Goal: Task Accomplishment & Management: Manage account settings

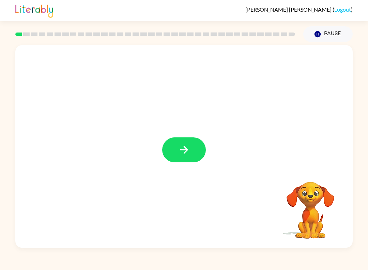
click at [183, 147] on icon "button" at bounding box center [184, 150] width 12 height 12
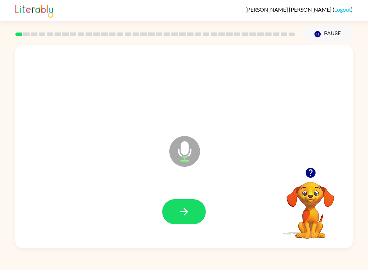
click at [191, 220] on button "button" at bounding box center [184, 211] width 44 height 25
click at [179, 208] on icon "button" at bounding box center [184, 211] width 12 height 12
click at [179, 209] on icon "button" at bounding box center [184, 211] width 12 height 12
click at [175, 209] on button "button" at bounding box center [184, 211] width 44 height 25
click at [178, 208] on button "button" at bounding box center [184, 211] width 44 height 25
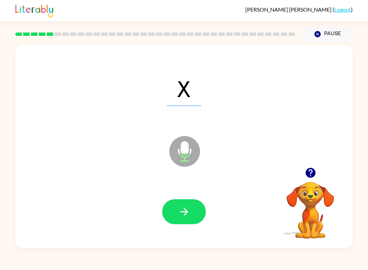
click at [184, 217] on icon "button" at bounding box center [184, 211] width 12 height 12
click at [174, 213] on button "button" at bounding box center [184, 211] width 44 height 25
click at [176, 214] on button "button" at bounding box center [184, 211] width 44 height 25
click at [177, 211] on button "button" at bounding box center [184, 211] width 44 height 25
click at [178, 212] on icon "button" at bounding box center [184, 211] width 12 height 12
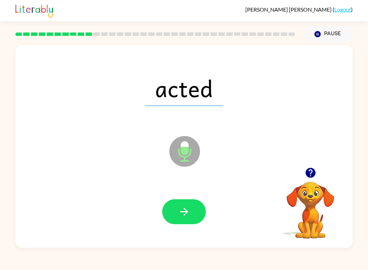
click at [185, 214] on icon "button" at bounding box center [184, 211] width 8 height 8
click at [188, 216] on icon "button" at bounding box center [184, 211] width 12 height 12
click at [180, 205] on button "button" at bounding box center [184, 211] width 44 height 25
click at [188, 201] on button "button" at bounding box center [184, 211] width 44 height 25
click at [178, 214] on icon "button" at bounding box center [184, 211] width 12 height 12
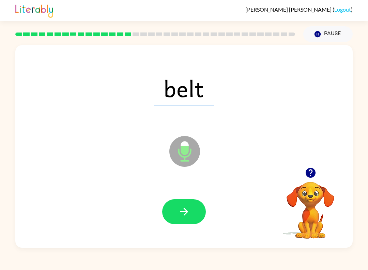
click at [173, 208] on button "button" at bounding box center [184, 211] width 44 height 25
click at [181, 218] on button "button" at bounding box center [184, 211] width 44 height 25
click at [177, 212] on button "button" at bounding box center [184, 211] width 44 height 25
click at [183, 213] on icon "button" at bounding box center [184, 211] width 12 height 12
click at [180, 208] on icon "button" at bounding box center [184, 211] width 12 height 12
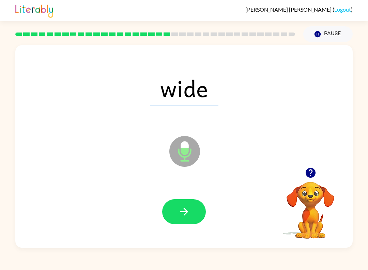
click at [177, 214] on button "button" at bounding box center [184, 211] width 44 height 25
click at [177, 208] on button "button" at bounding box center [184, 211] width 44 height 25
click at [181, 220] on button "button" at bounding box center [184, 211] width 44 height 25
click at [175, 207] on button "button" at bounding box center [184, 211] width 44 height 25
click at [175, 212] on button "button" at bounding box center [184, 211] width 44 height 25
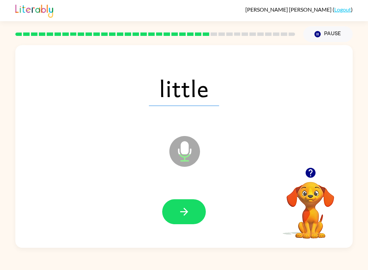
click at [181, 215] on icon "button" at bounding box center [184, 211] width 12 height 12
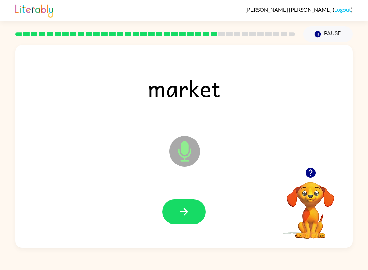
click at [178, 210] on button "button" at bounding box center [184, 211] width 44 height 25
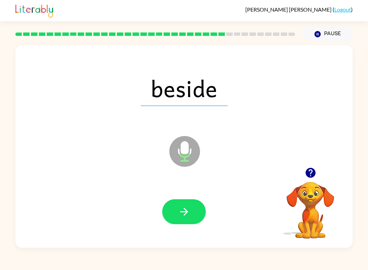
click at [182, 215] on icon "button" at bounding box center [184, 211] width 12 height 12
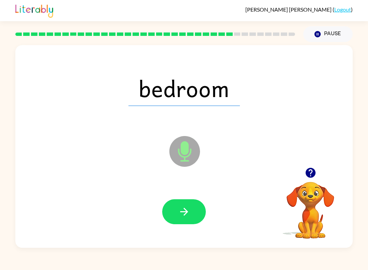
click at [176, 215] on button "button" at bounding box center [184, 211] width 44 height 25
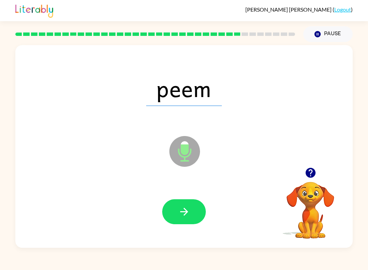
click at [182, 212] on icon "button" at bounding box center [184, 211] width 8 height 8
click at [171, 211] on button "button" at bounding box center [184, 211] width 44 height 25
click at [173, 206] on button "button" at bounding box center [184, 211] width 44 height 25
click at [174, 212] on button "button" at bounding box center [184, 211] width 44 height 25
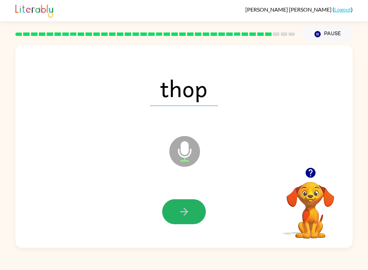
click at [180, 206] on icon "button" at bounding box center [184, 211] width 12 height 12
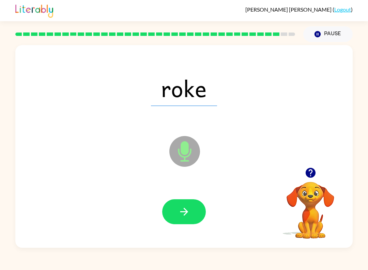
click at [174, 214] on button "button" at bounding box center [184, 211] width 44 height 25
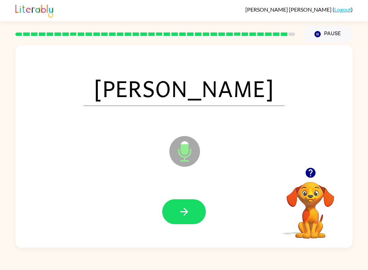
click at [179, 207] on icon "button" at bounding box center [184, 211] width 12 height 12
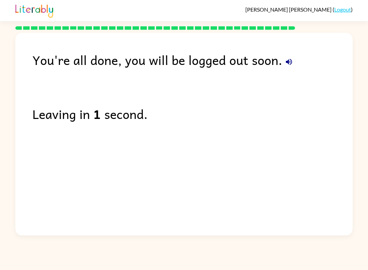
click at [349, 12] on link "Logout" at bounding box center [343, 9] width 17 height 6
